Goal: Check status: Check status

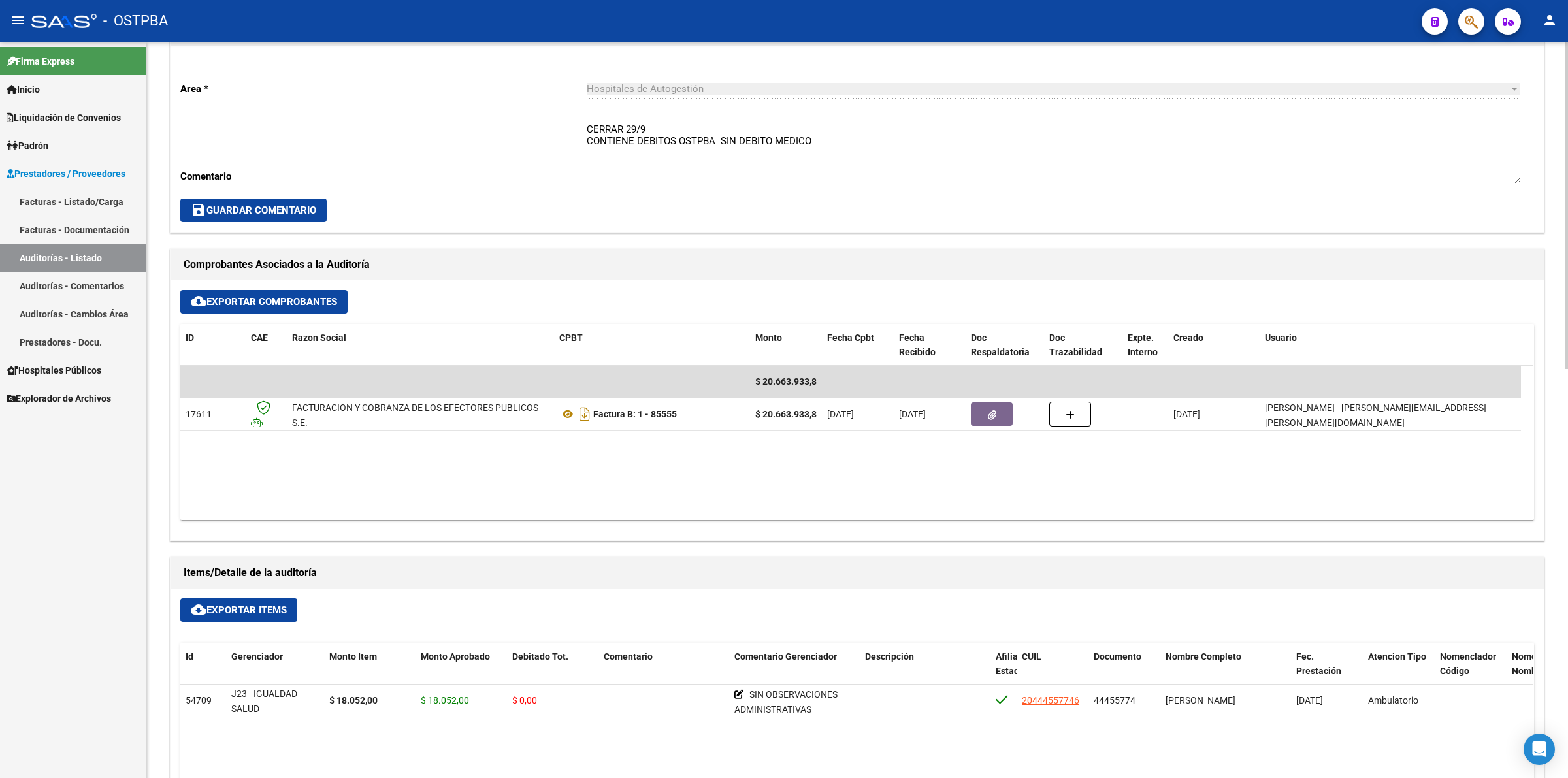
scroll to position [490, 0]
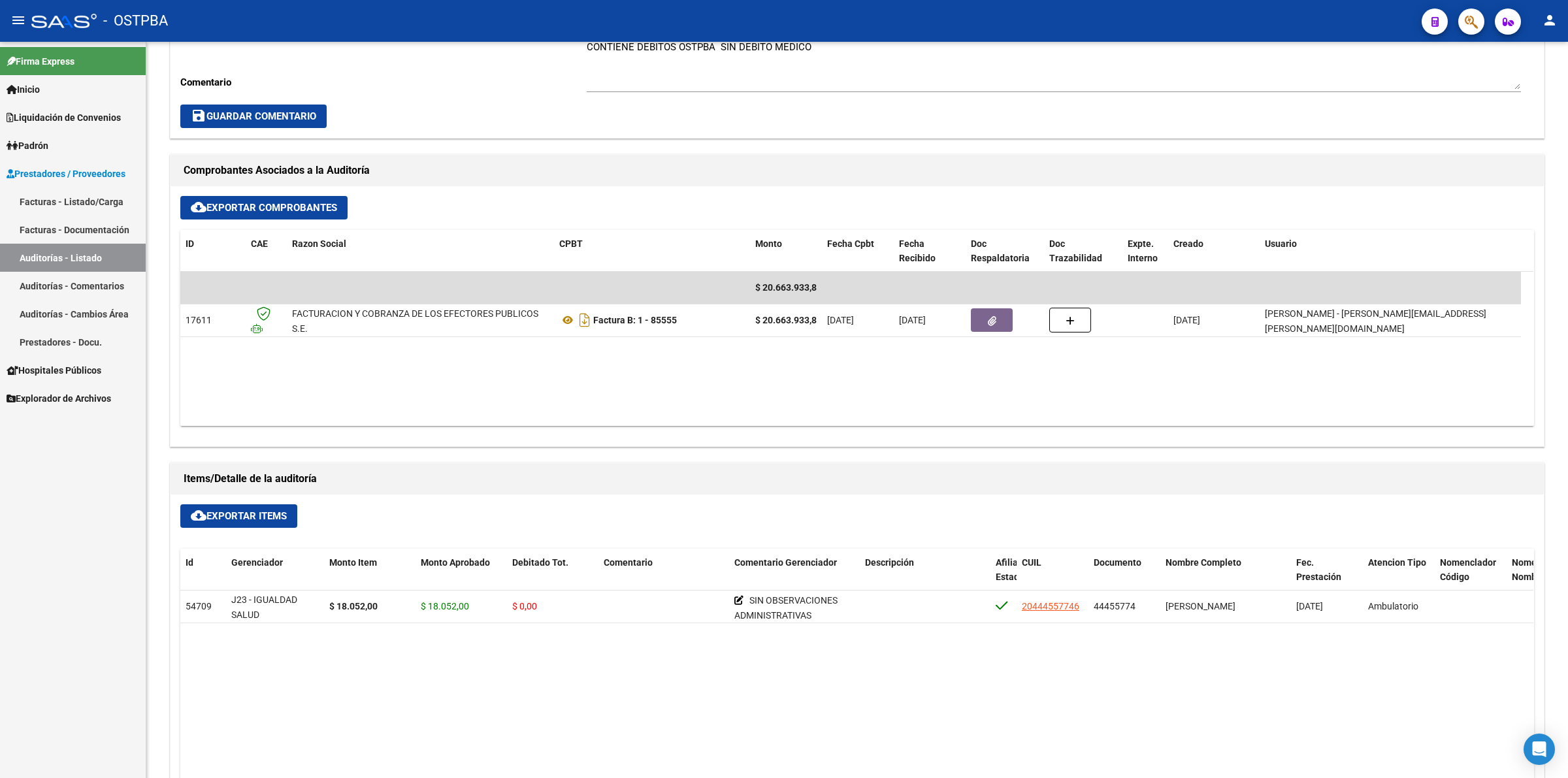
click at [83, 253] on link "Auditorías - Listado" at bounding box center [72, 257] width 146 height 28
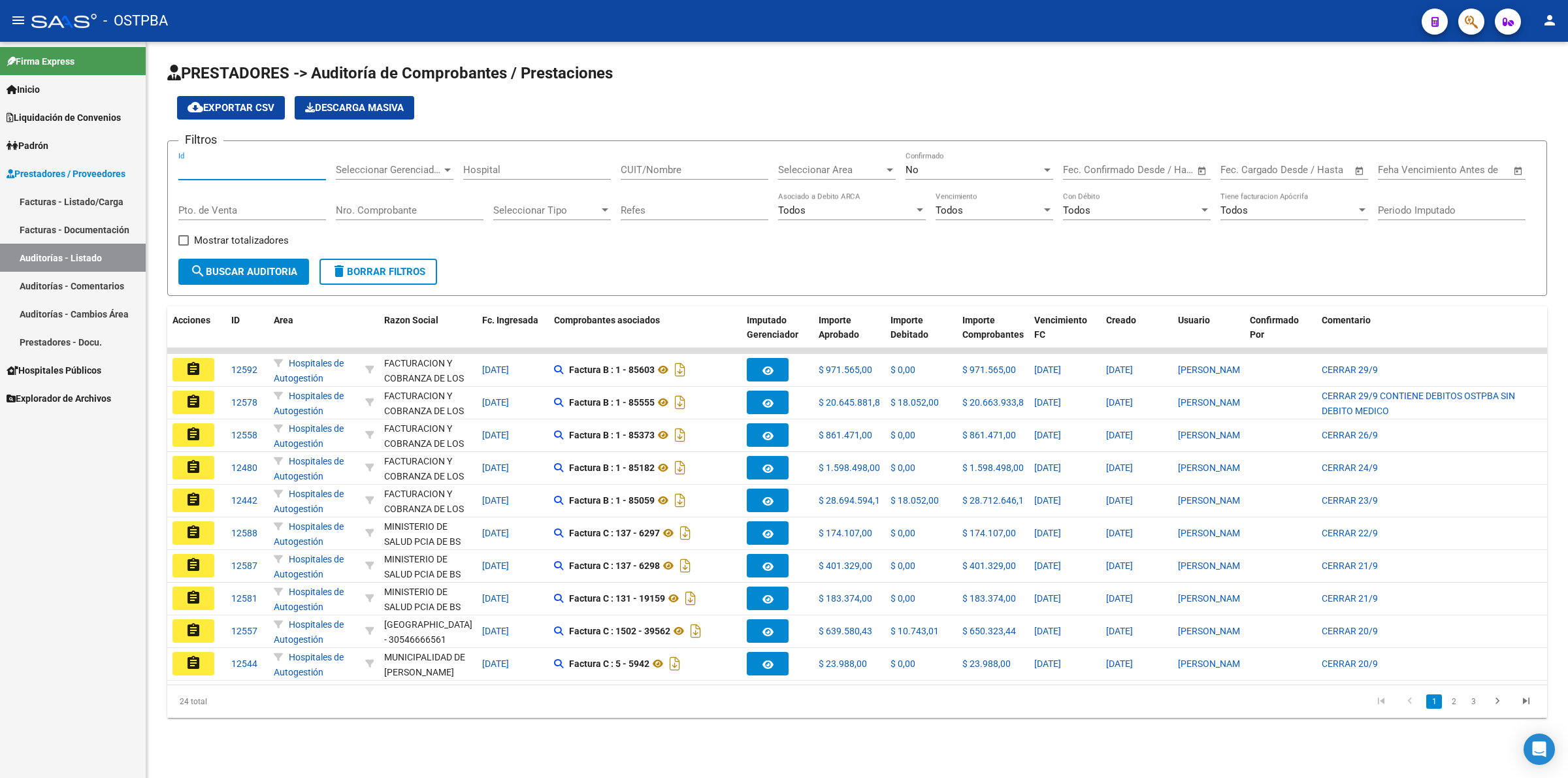
click at [209, 169] on input "Id" at bounding box center [252, 170] width 148 height 12
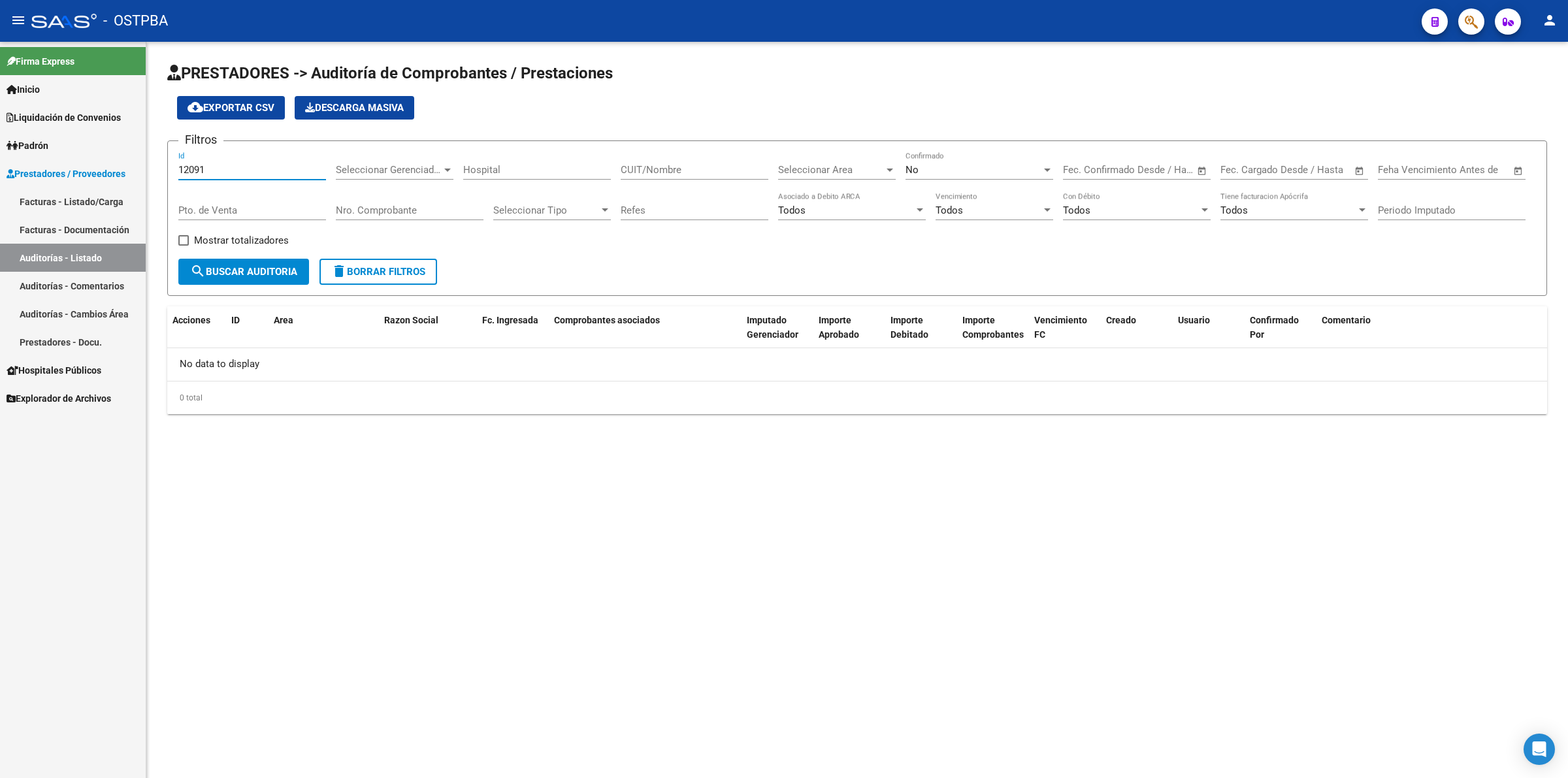
type input "12091"
click at [962, 162] on div "No Confirmado" at bounding box center [980, 165] width 148 height 28
click at [961, 105] on span "Todos" at bounding box center [980, 110] width 148 height 30
click at [238, 262] on button "search Buscar Auditoria" at bounding box center [243, 272] width 130 height 26
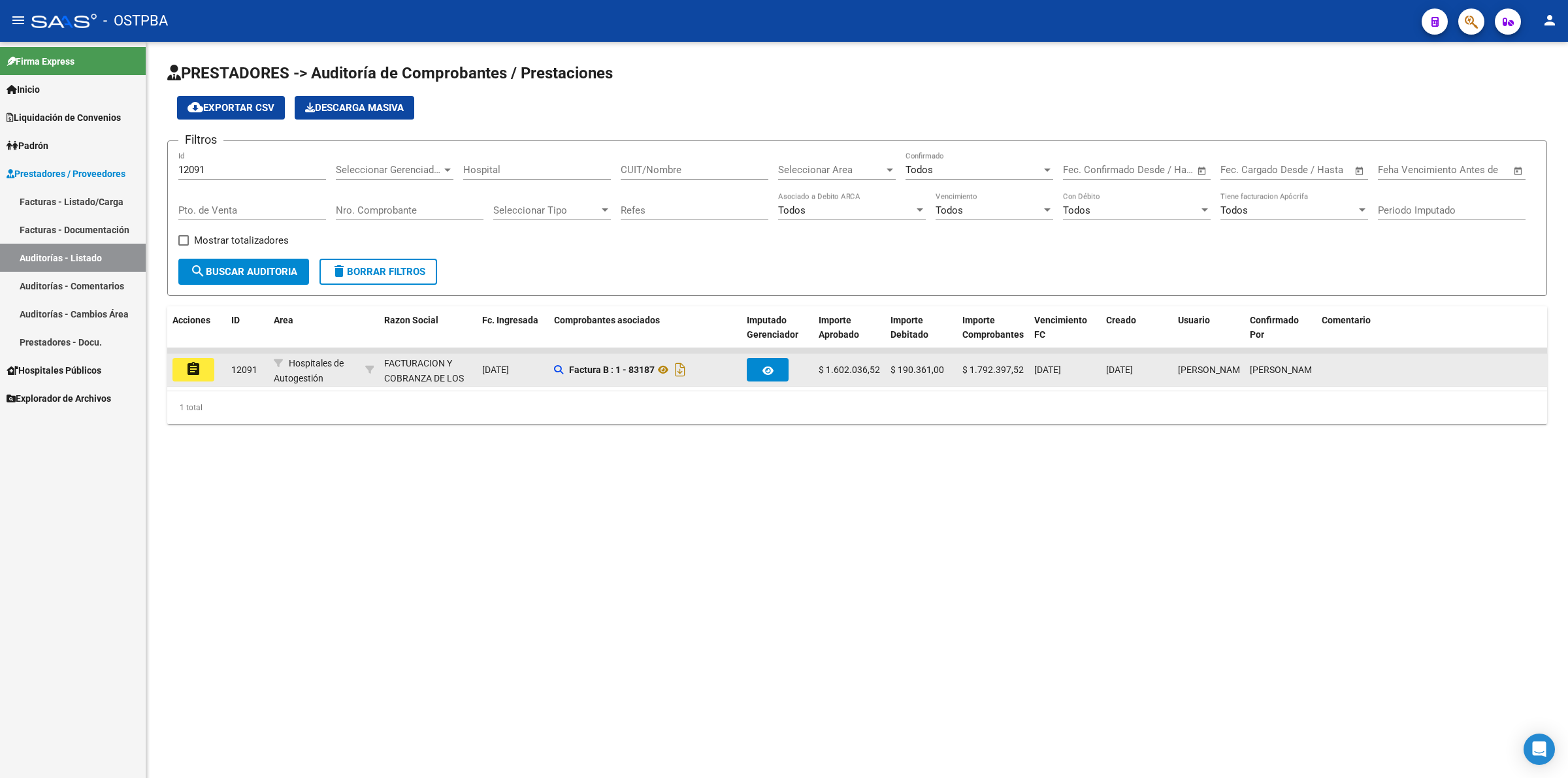
click at [188, 369] on mat-icon "assignment" at bounding box center [193, 369] width 16 height 16
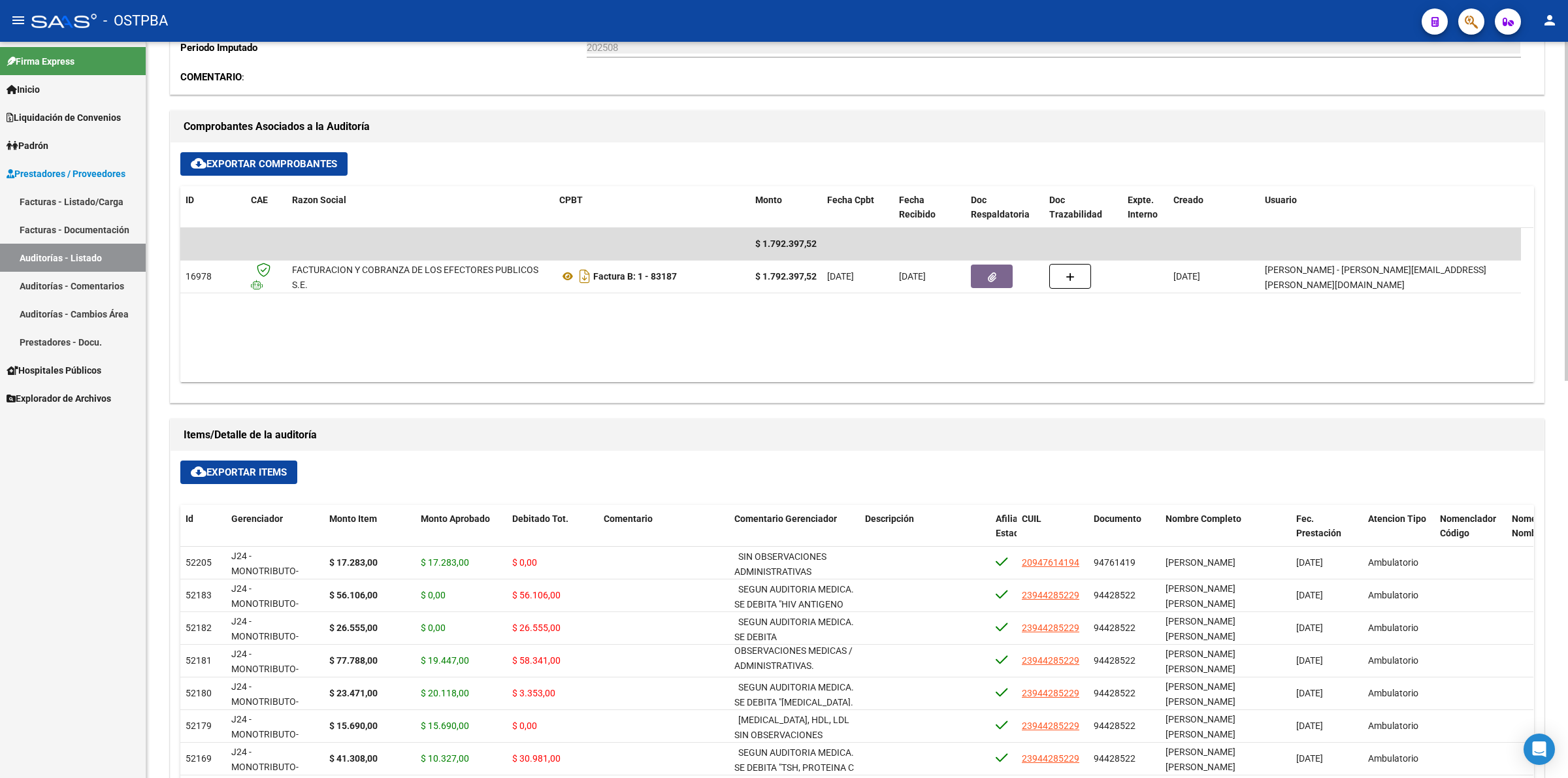
scroll to position [490, 0]
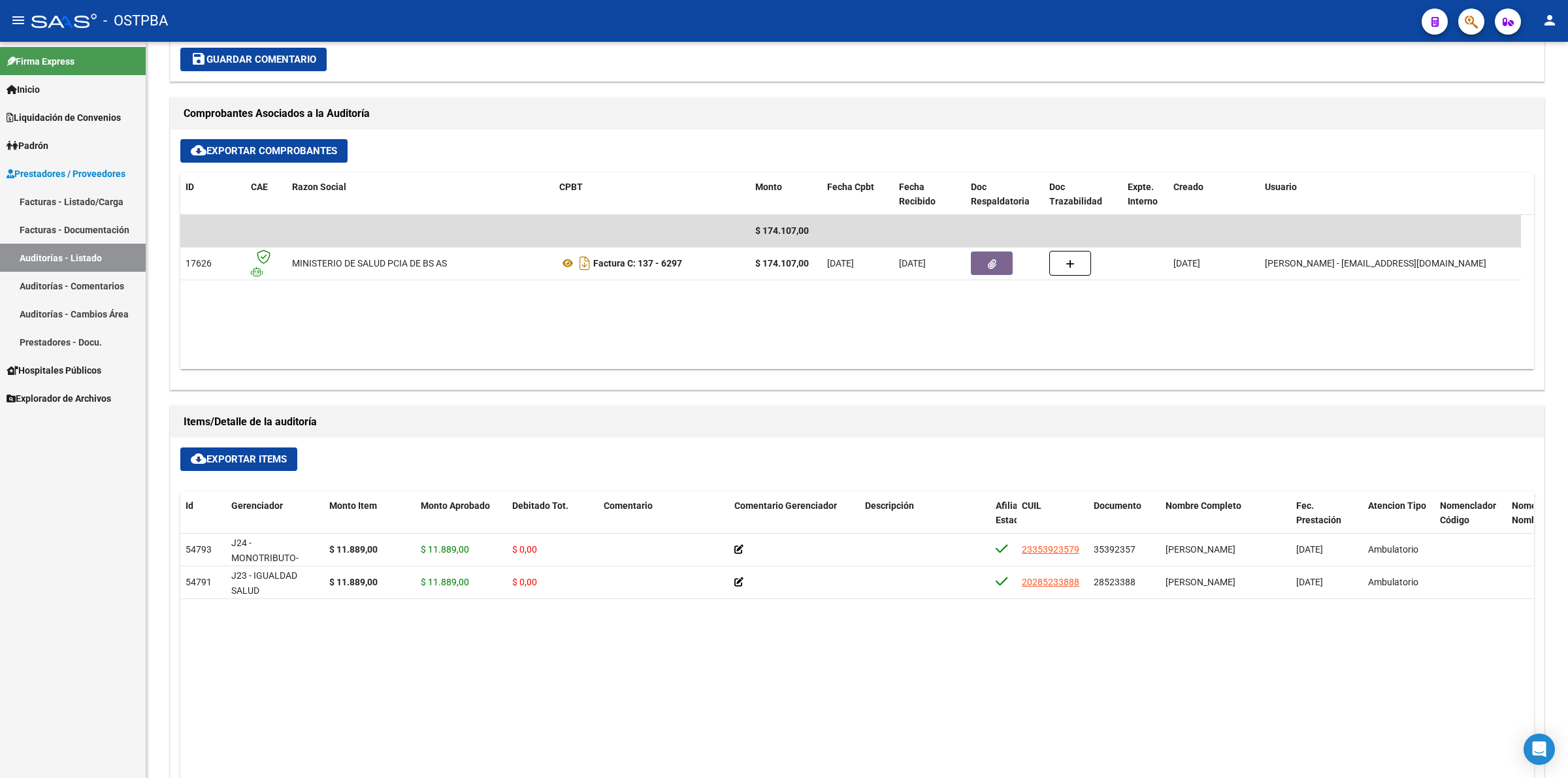
scroll to position [572, 0]
